Goal: Find specific page/section: Find specific page/section

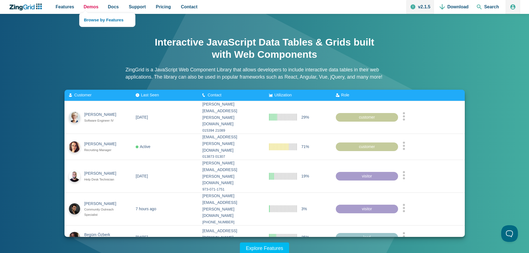
click at [85, 4] on span "Demos" at bounding box center [91, 7] width 15 height 8
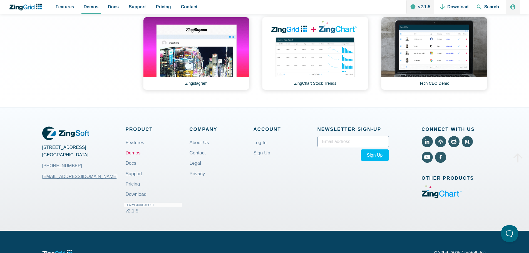
scroll to position [804, 0]
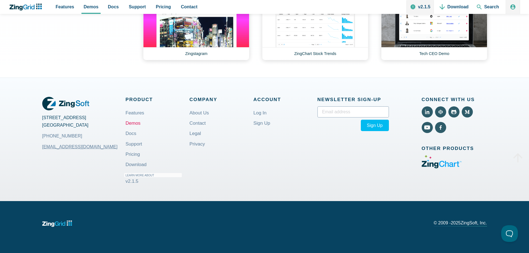
click at [135, 125] on link "Demos" at bounding box center [133, 123] width 15 height 13
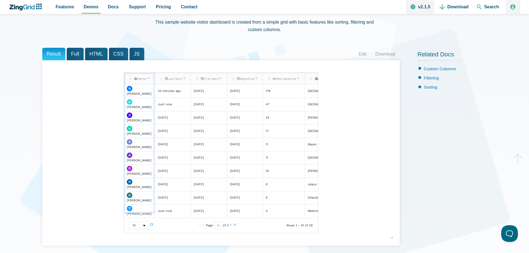
scroll to position [28, 0]
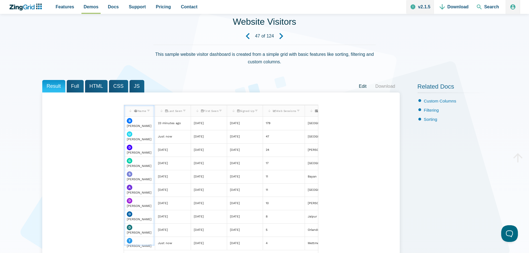
click at [360, 87] on link "Edit" at bounding box center [362, 86] width 17 height 8
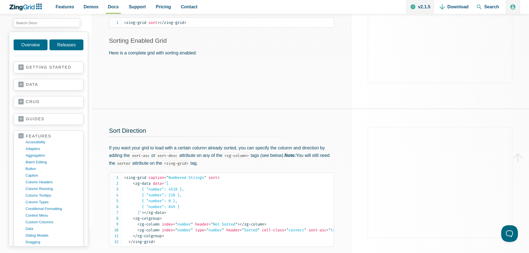
scroll to position [111, 0]
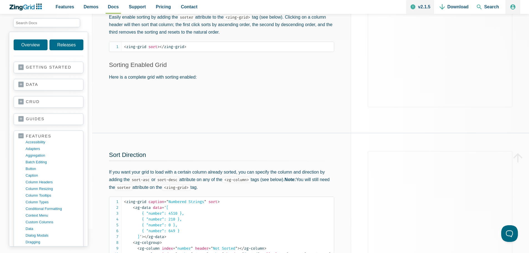
click at [33, 84] on link "data" at bounding box center [48, 85] width 60 height 6
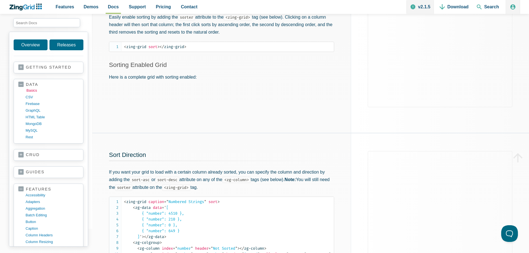
click at [33, 90] on link "basics" at bounding box center [52, 90] width 53 height 7
